Goal: Task Accomplishment & Management: Complete application form

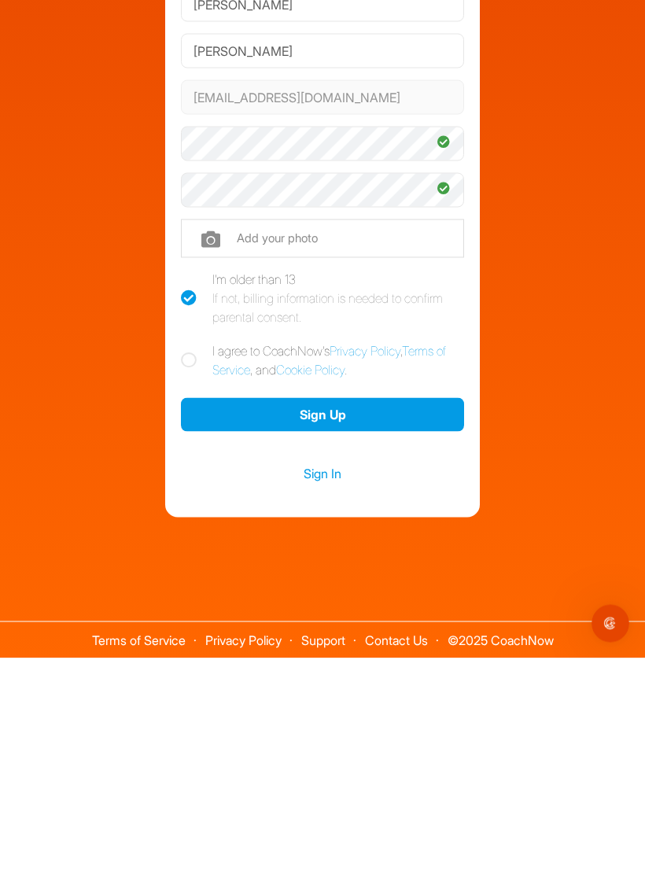
click at [394, 610] on button "Sign Up" at bounding box center [322, 627] width 283 height 34
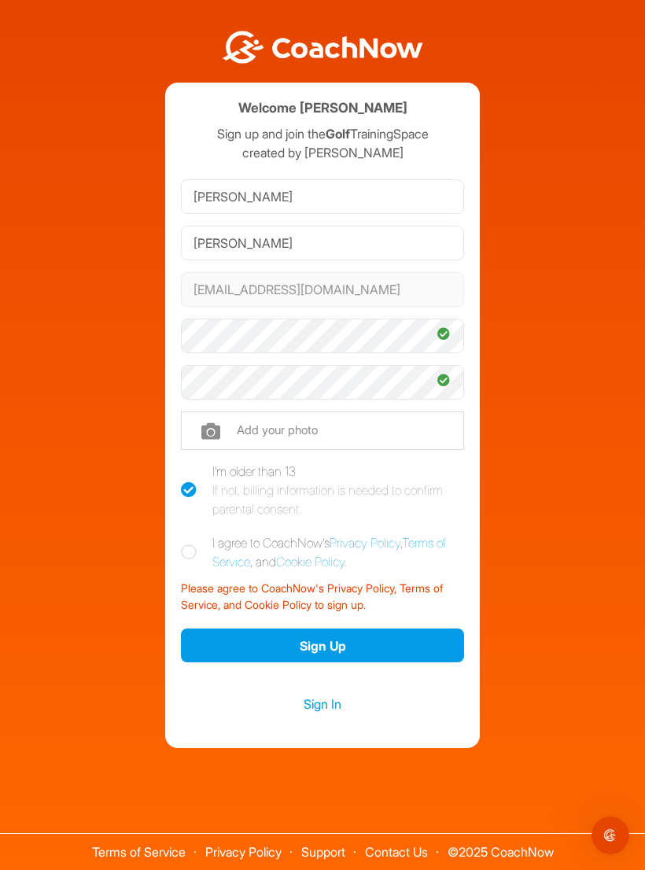
click at [183, 551] on label "I agree to CoachNow's Privacy Policy , Terms of Service , and Cookie Policy ." at bounding box center [322, 552] width 283 height 38
click at [183, 544] on input "I agree to CoachNow's Privacy Policy , Terms of Service , and Cookie Policy ." at bounding box center [186, 538] width 10 height 10
checkbox input "true"
click at [343, 629] on button "Sign Up" at bounding box center [322, 646] width 283 height 34
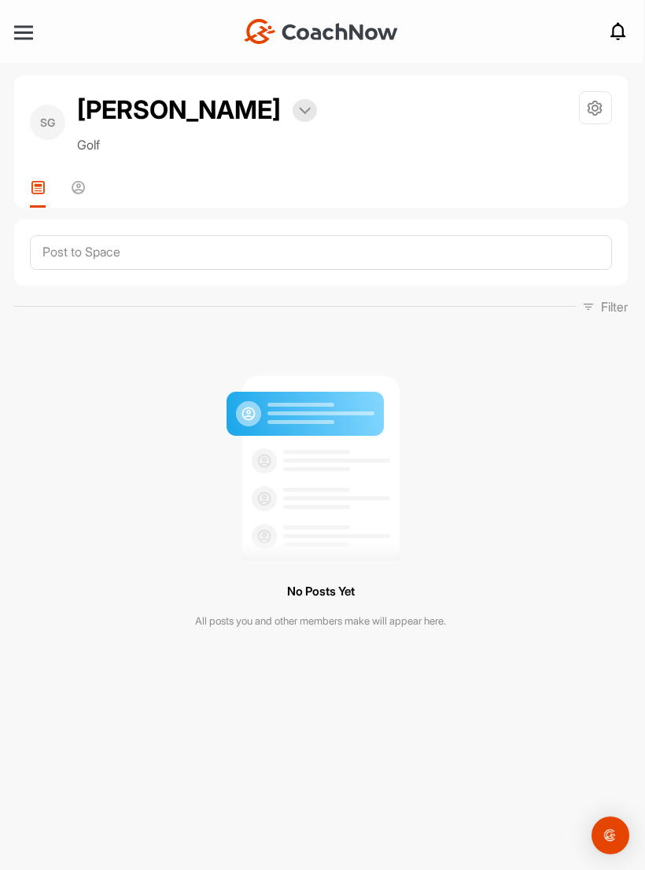
click at [25, 30] on div at bounding box center [23, 33] width 19 height 12
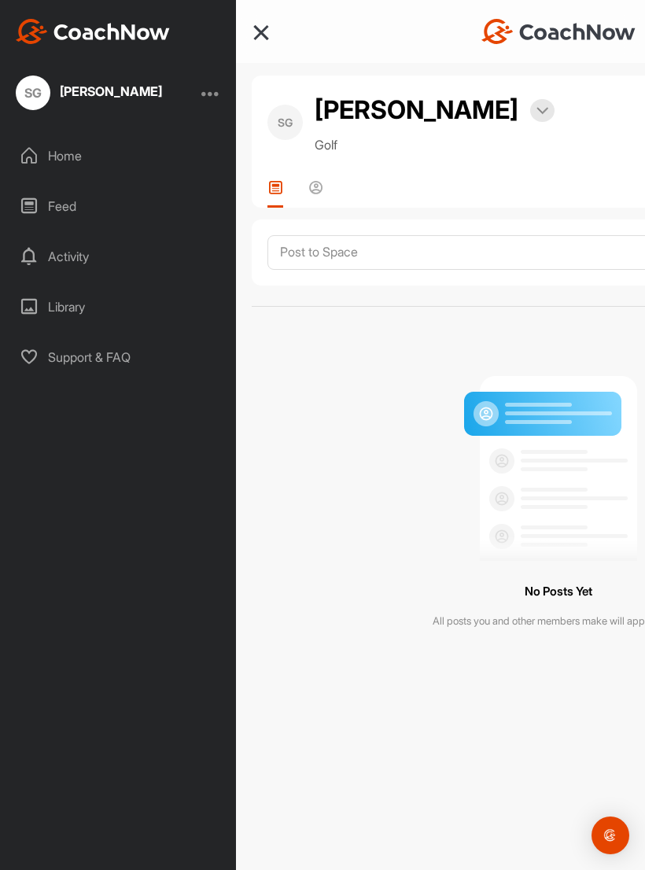
click at [65, 165] on div "Home" at bounding box center [119, 155] width 220 height 39
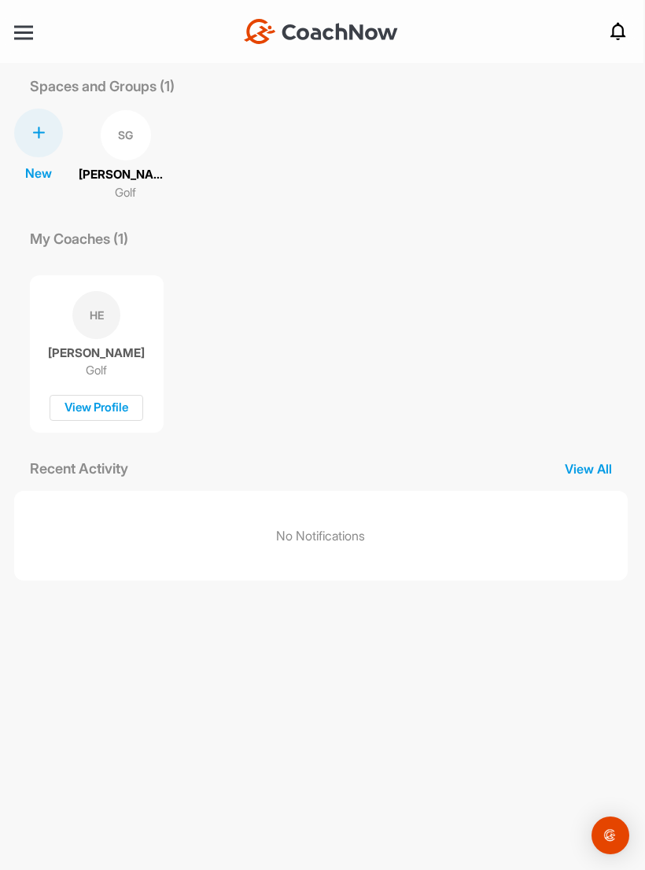
click at [594, 472] on p "View All" at bounding box center [588, 468] width 79 height 19
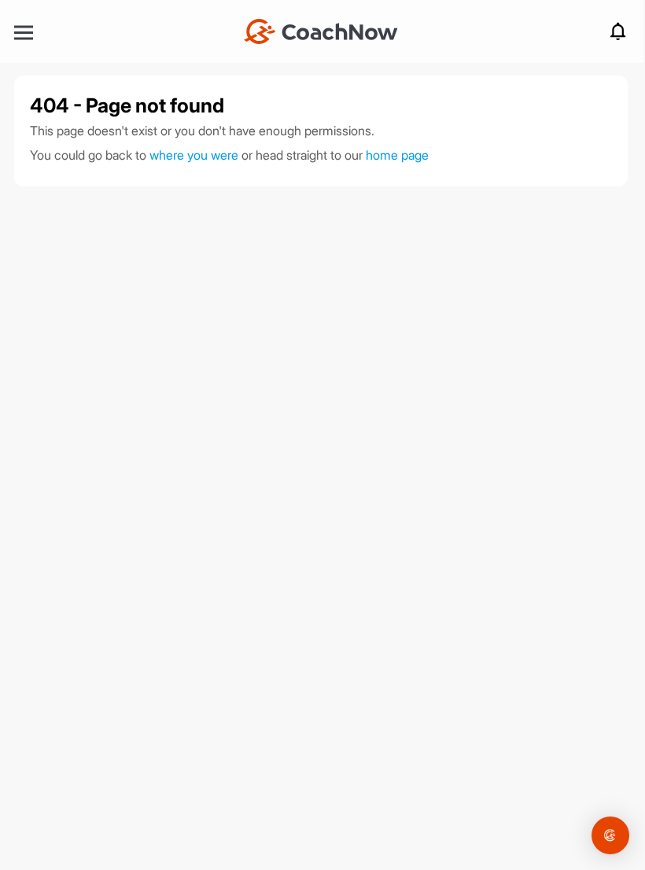
click at [24, 35] on div at bounding box center [23, 33] width 19 height 12
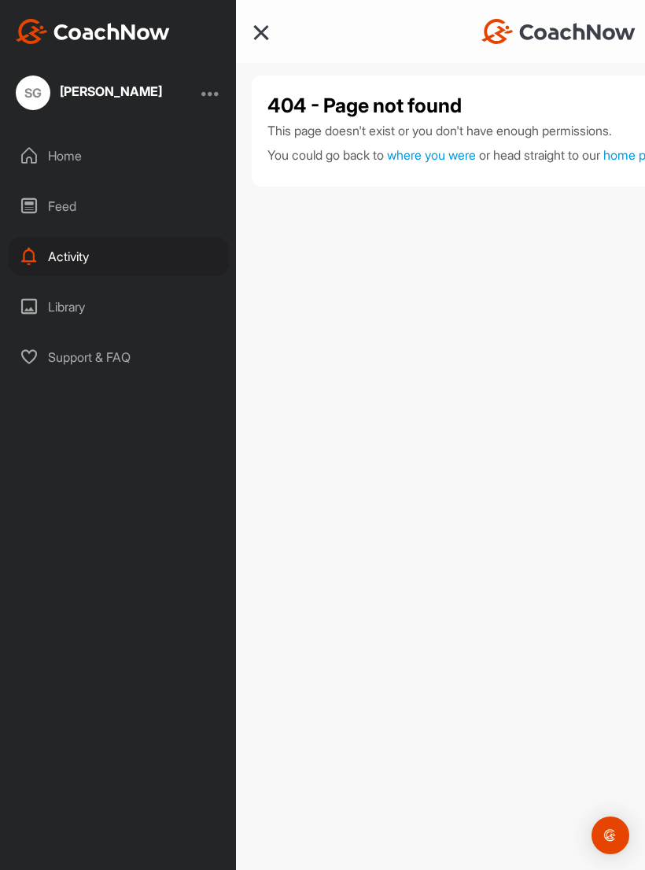
click at [57, 163] on div "Home" at bounding box center [119, 155] width 220 height 39
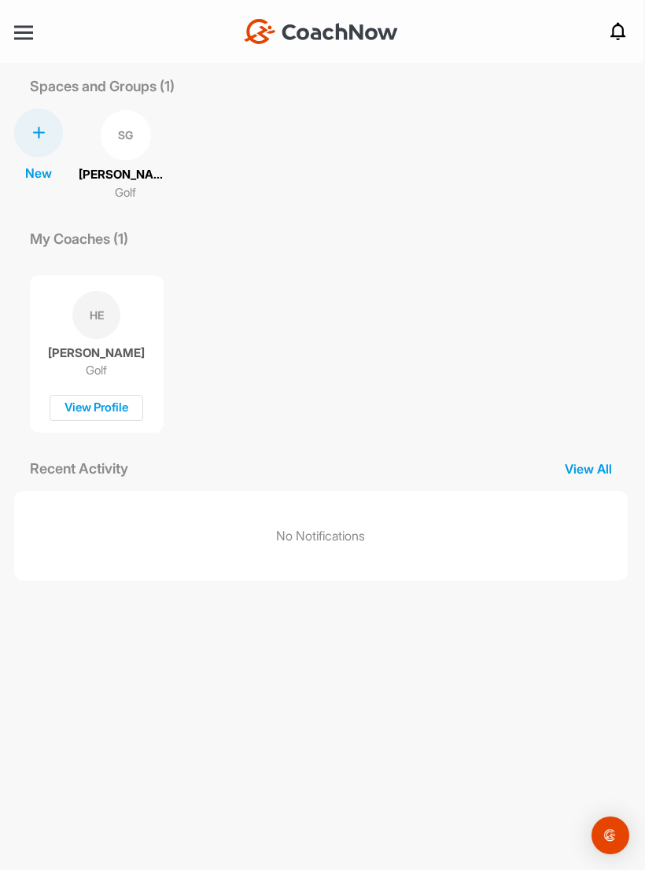
click at [25, 31] on div at bounding box center [23, 32] width 19 height 2
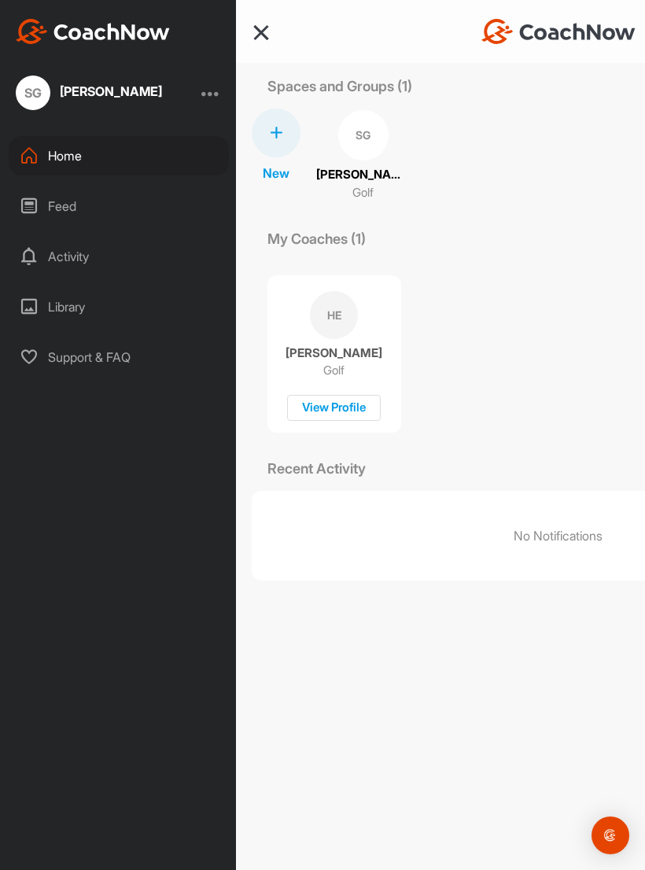
click at [62, 212] on div "Feed" at bounding box center [119, 205] width 220 height 39
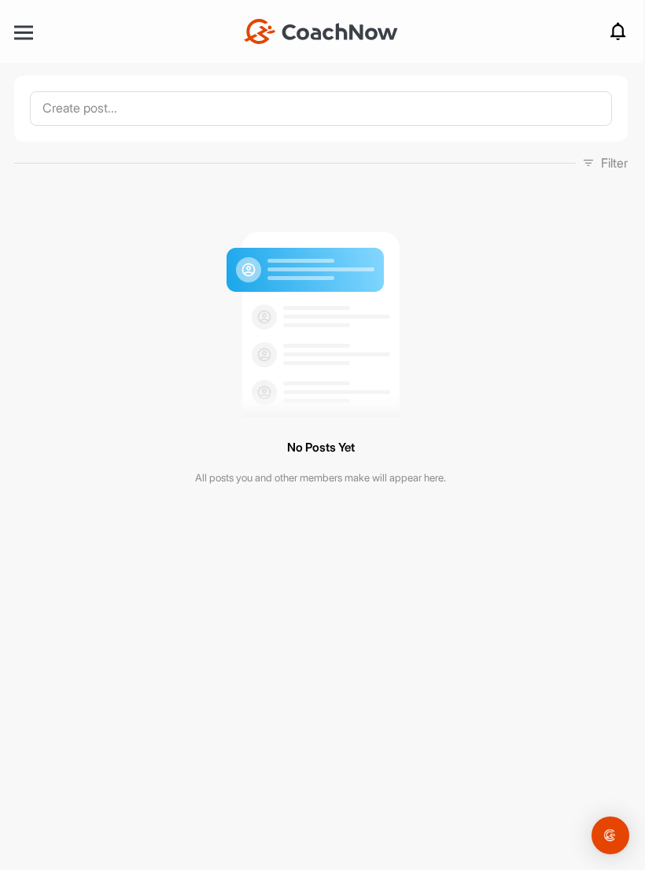
click at [23, 31] on div at bounding box center [23, 32] width 19 height 2
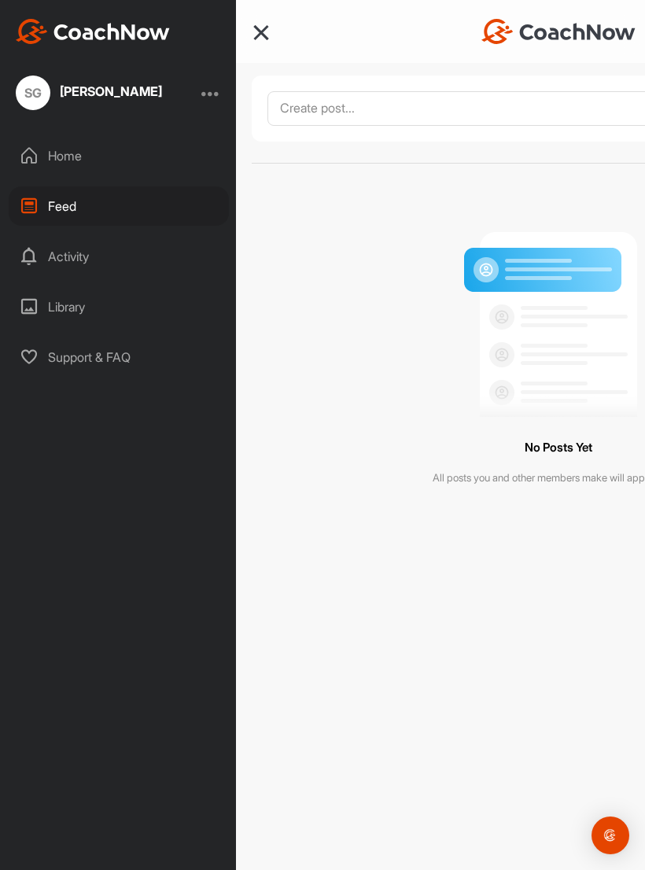
click at [51, 158] on div "Home" at bounding box center [119, 155] width 220 height 39
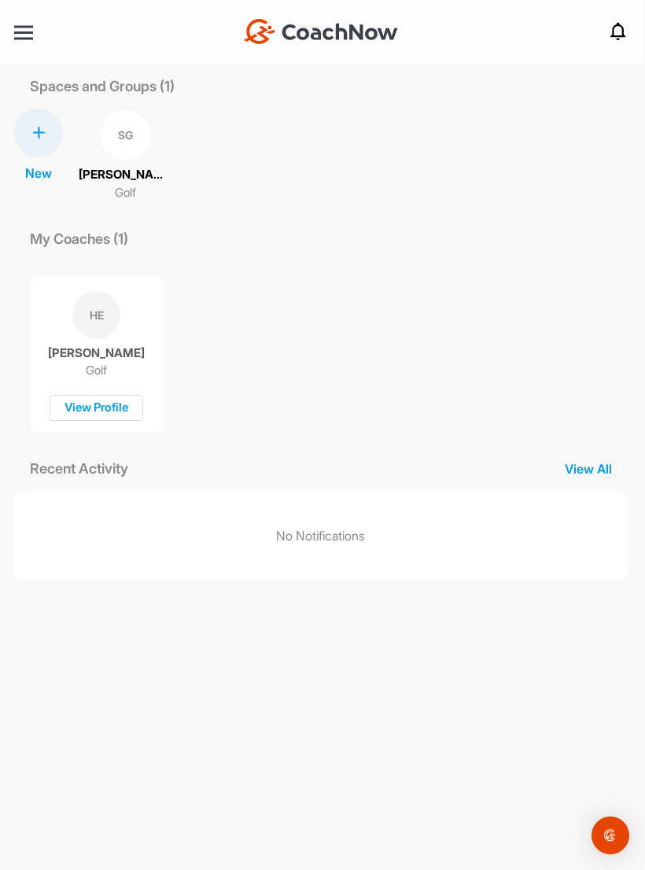
click at [80, 407] on div "View Profile" at bounding box center [97, 408] width 94 height 26
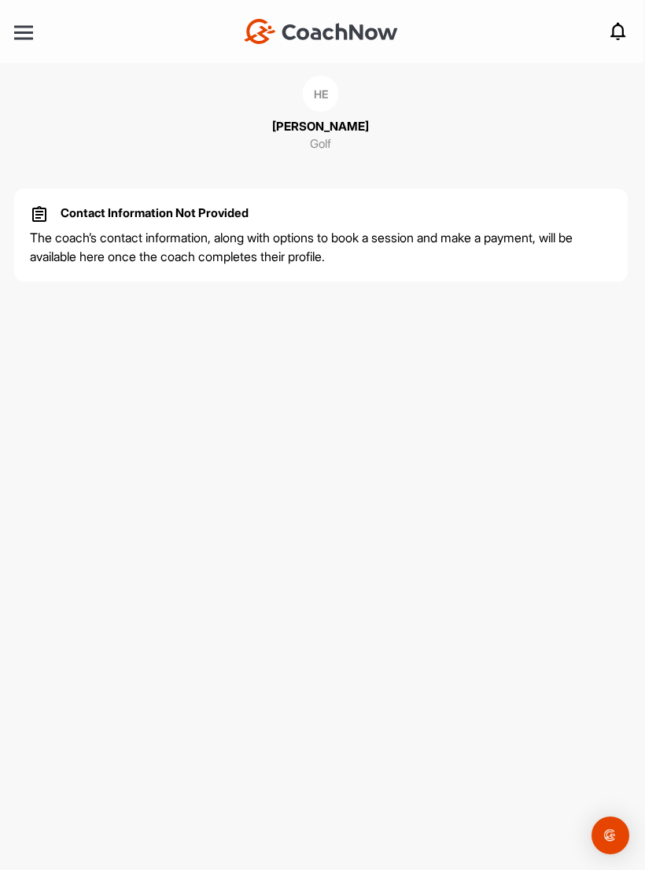
click at [28, 31] on div at bounding box center [23, 32] width 19 height 2
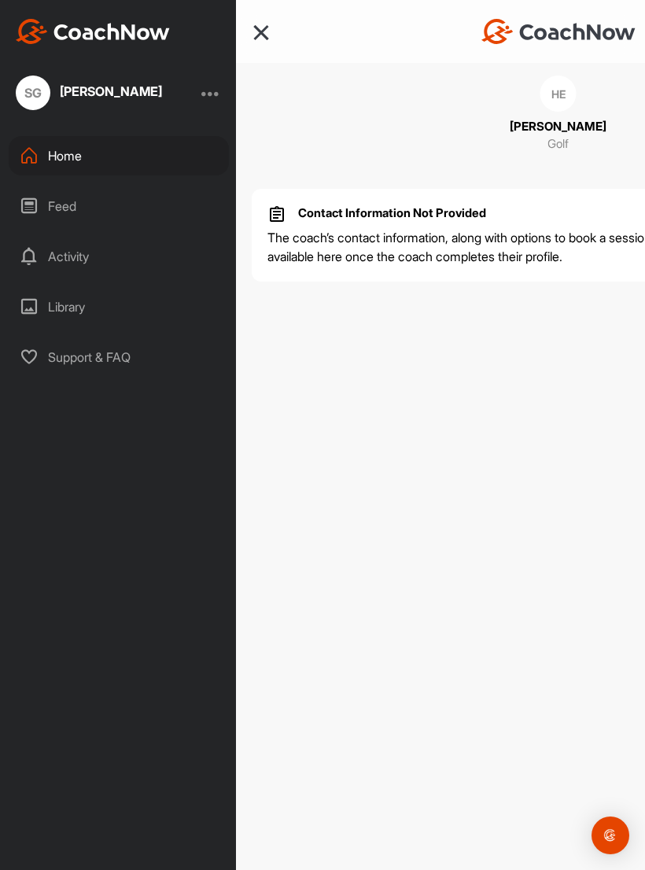
click at [503, 378] on div "HE Henry Edwards Golf Contact Information Not Provided The coach’s contact info…" at bounding box center [558, 435] width 645 height 870
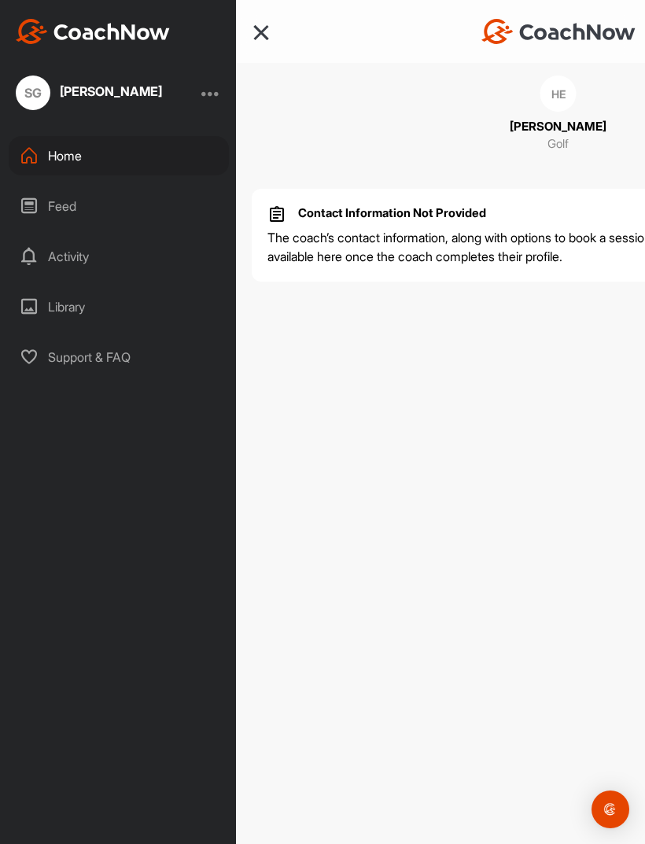
click at [125, 216] on div "Feed" at bounding box center [119, 205] width 220 height 39
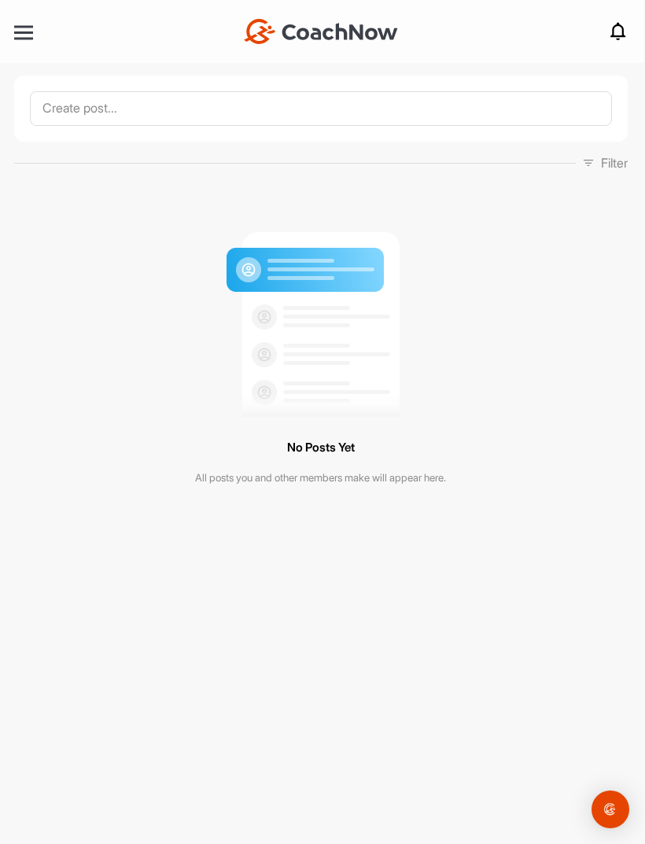
click at [26, 34] on div at bounding box center [23, 32] width 19 height 2
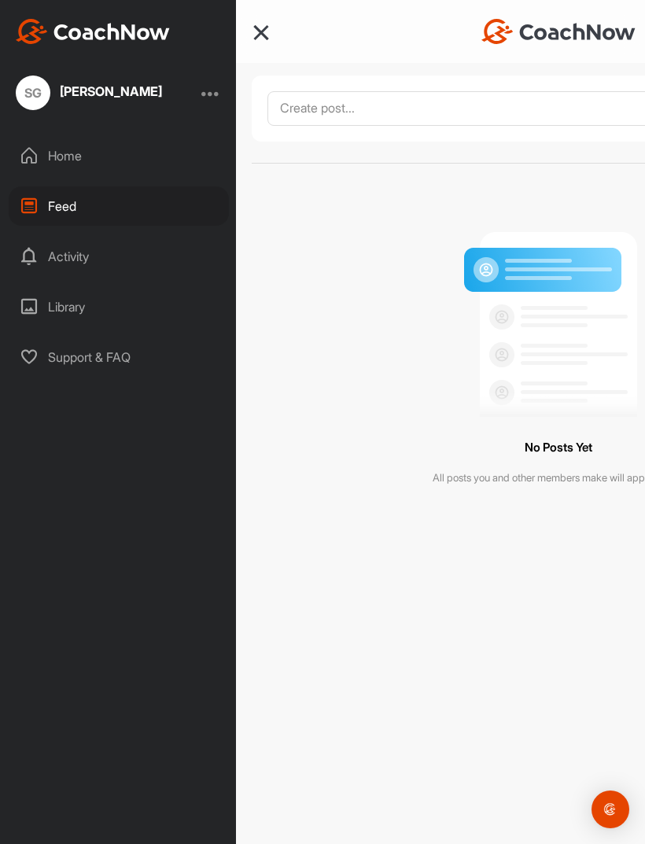
click at [127, 260] on div "Activity" at bounding box center [119, 256] width 220 height 39
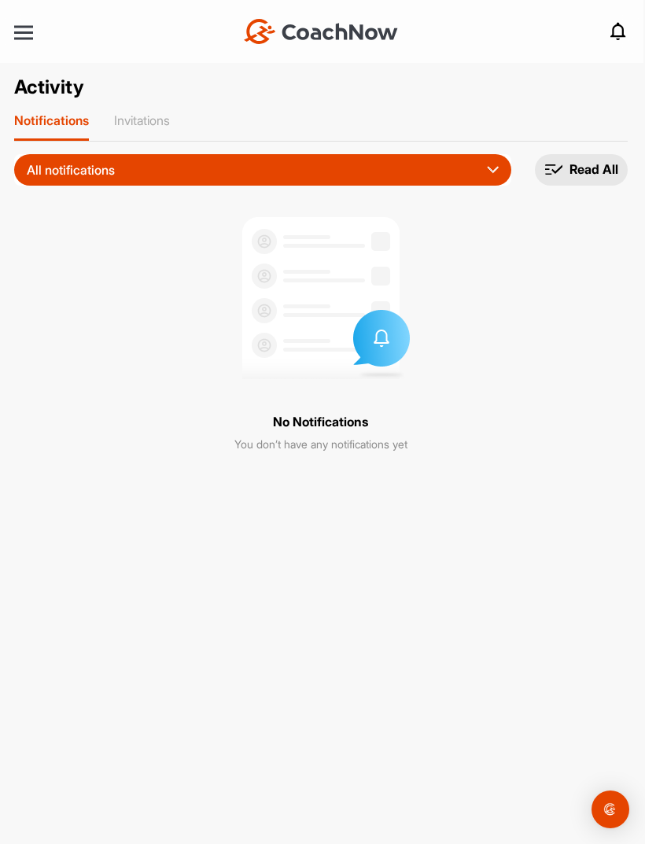
click at [31, 17] on nav "+ Create New Space New Group New Tag New List New Template Notifications Invita…" at bounding box center [320, 31] width 645 height 63
click at [27, 31] on div at bounding box center [23, 33] width 19 height 12
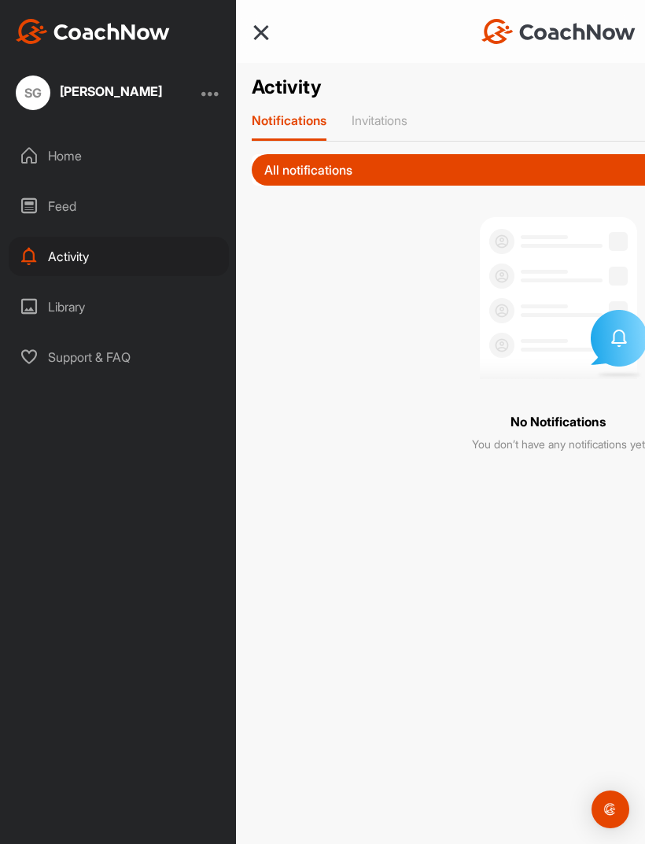
click at [389, 133] on div "Invitations" at bounding box center [380, 126] width 56 height 28
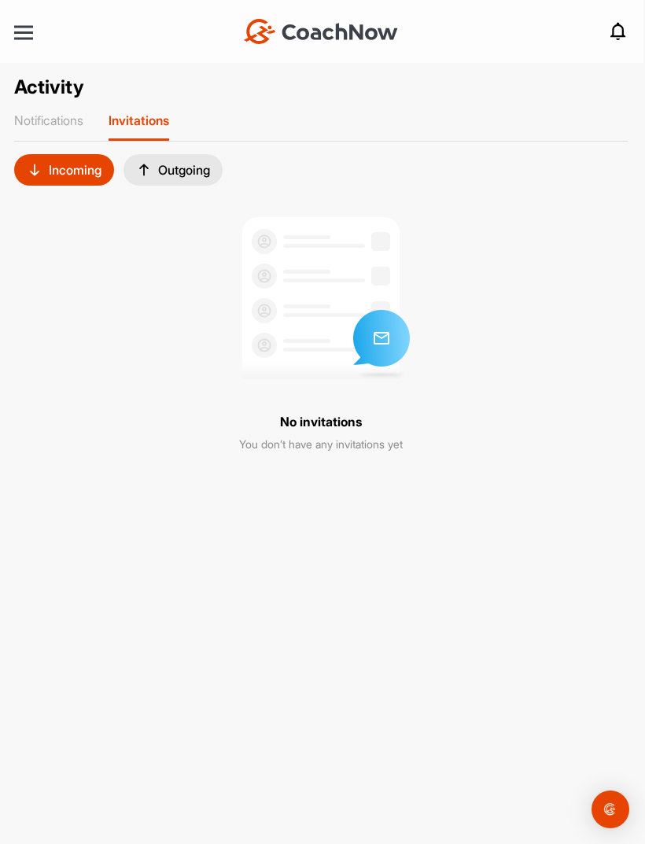
click at [21, 34] on div at bounding box center [23, 32] width 19 height 2
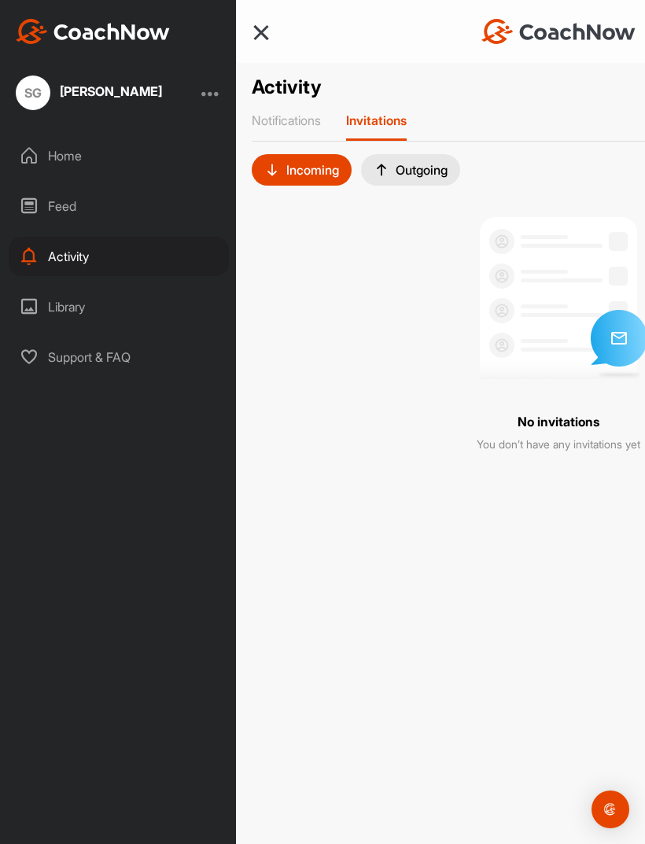
click at [149, 312] on div "Library" at bounding box center [119, 306] width 220 height 39
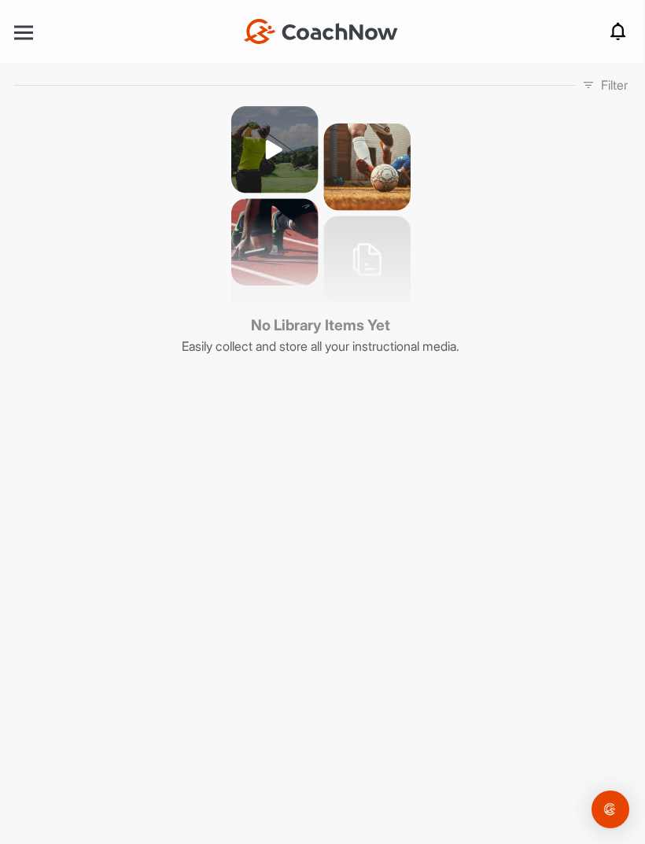
click at [23, 32] on div at bounding box center [23, 32] width 19 height 2
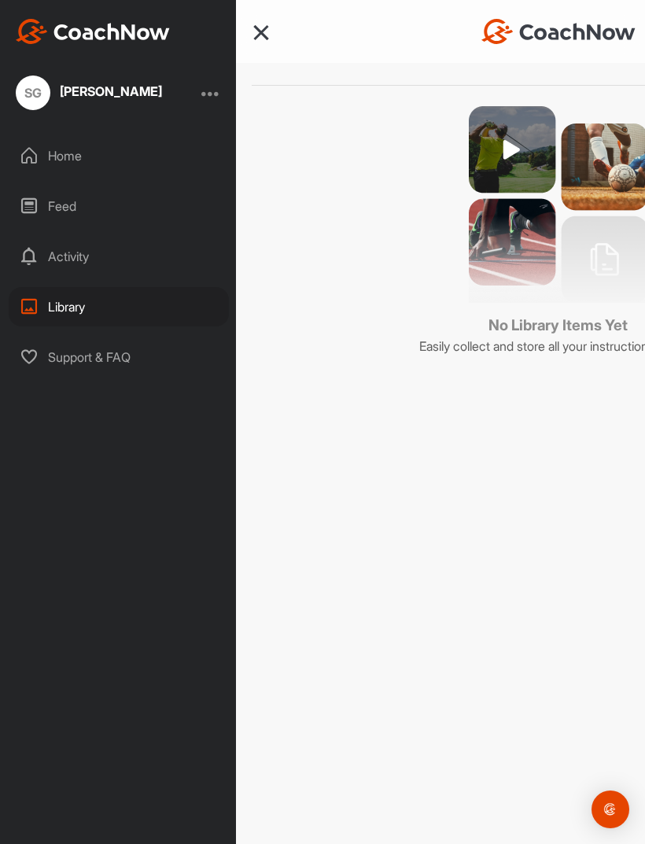
click at [94, 165] on div "Home" at bounding box center [119, 155] width 220 height 39
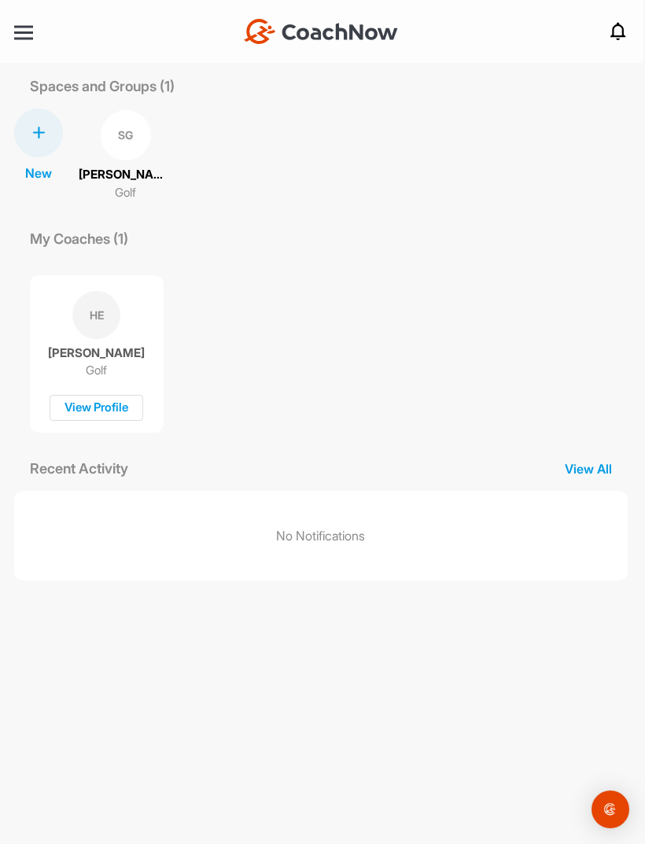
click at [31, 34] on div at bounding box center [23, 32] width 19 height 2
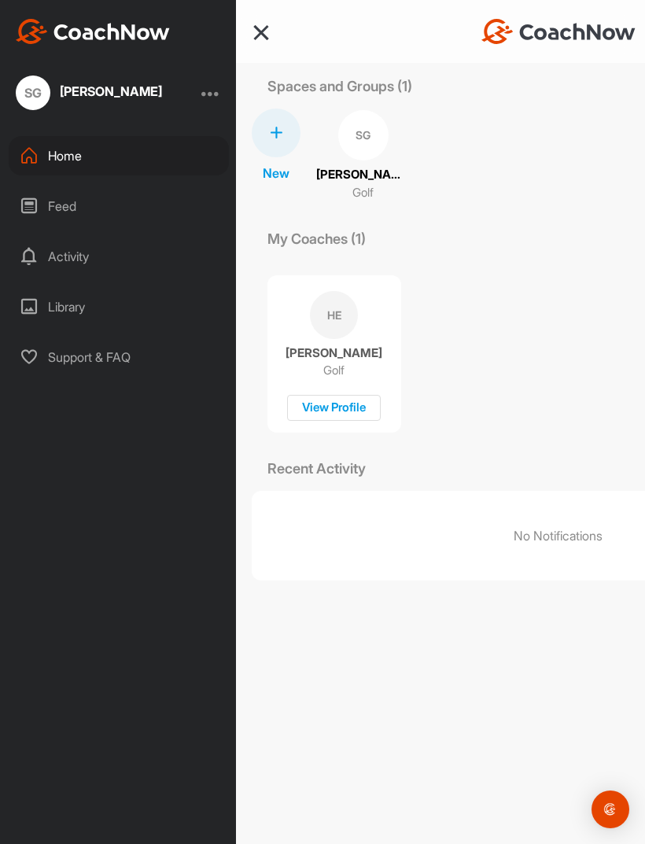
click at [142, 210] on div "Feed" at bounding box center [119, 205] width 220 height 39
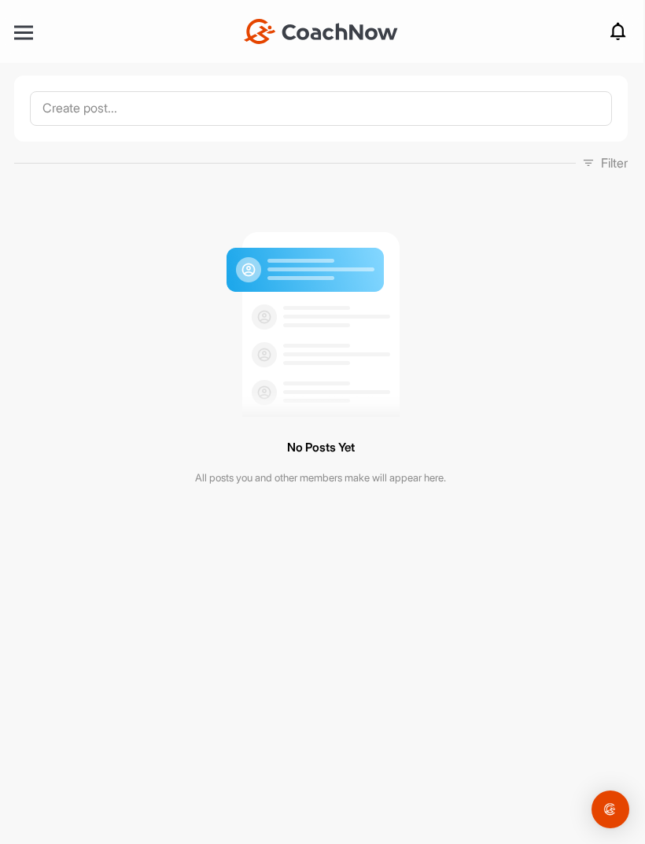
click at [23, 31] on div at bounding box center [23, 32] width 19 height 2
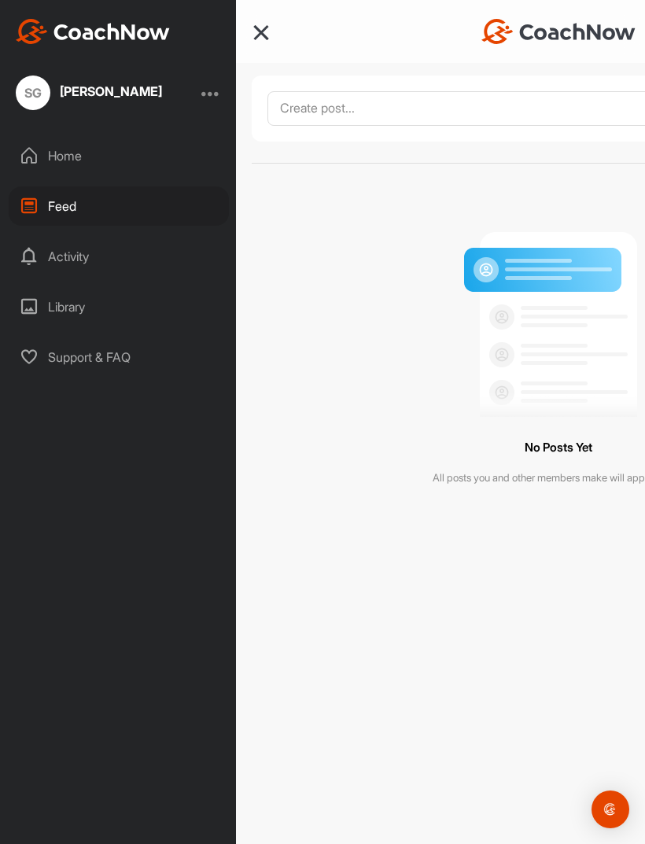
click at [125, 258] on div "Activity" at bounding box center [119, 256] width 220 height 39
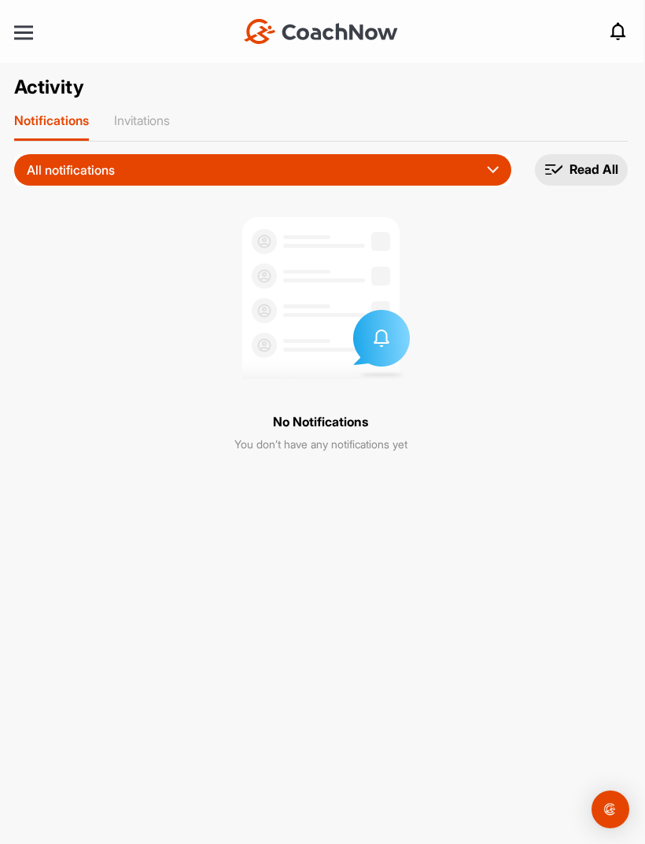
click at [28, 31] on div at bounding box center [23, 32] width 19 height 2
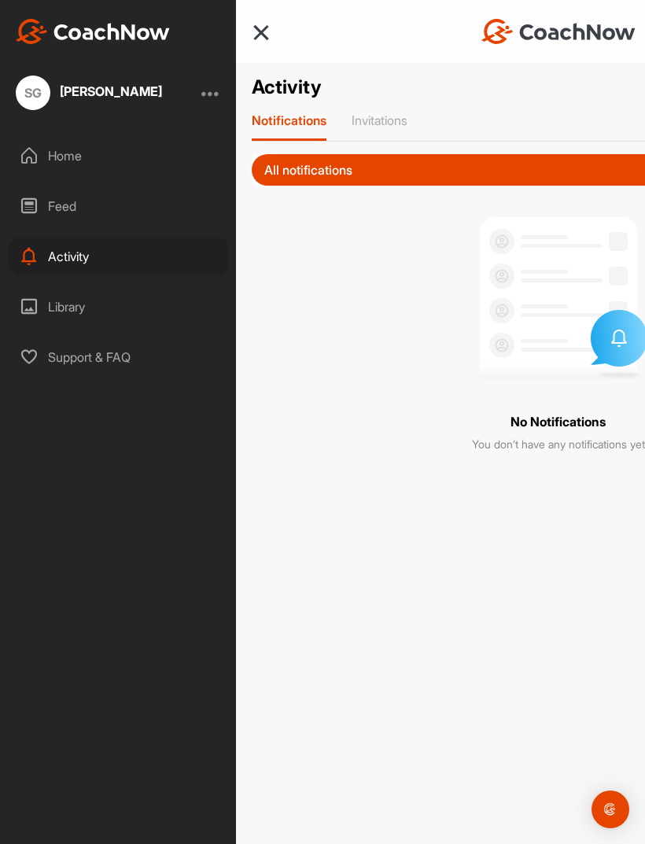
click at [127, 308] on div "Library" at bounding box center [119, 306] width 220 height 39
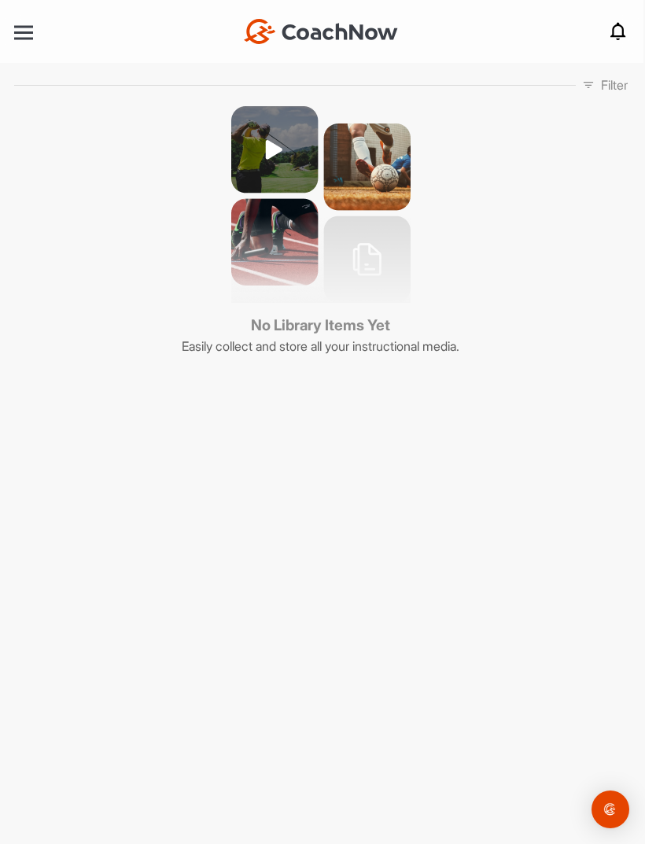
click at [18, 31] on div at bounding box center [23, 32] width 19 height 2
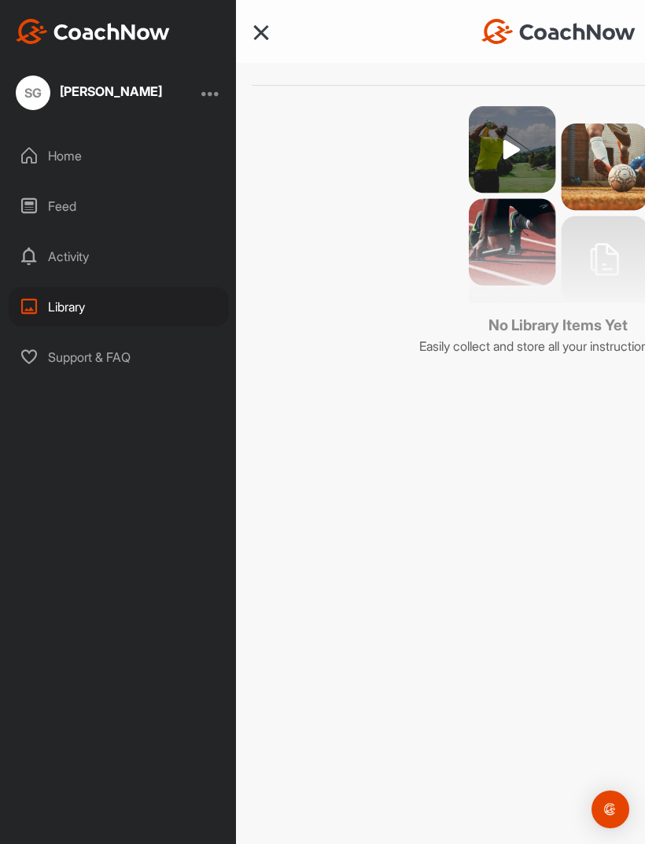
click at [85, 160] on div "Home" at bounding box center [119, 155] width 220 height 39
